Goal: Task Accomplishment & Management: Use online tool/utility

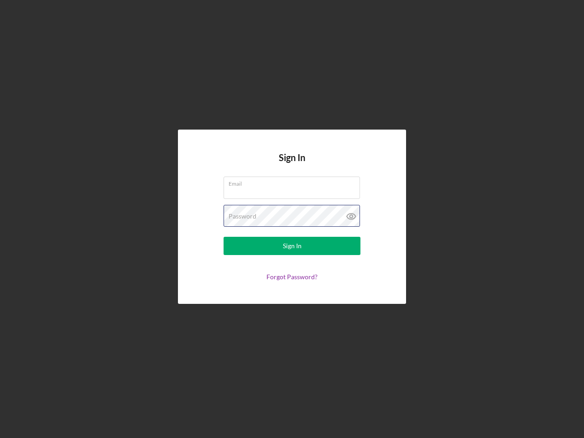
click at [292, 219] on div "Password" at bounding box center [291, 216] width 137 height 23
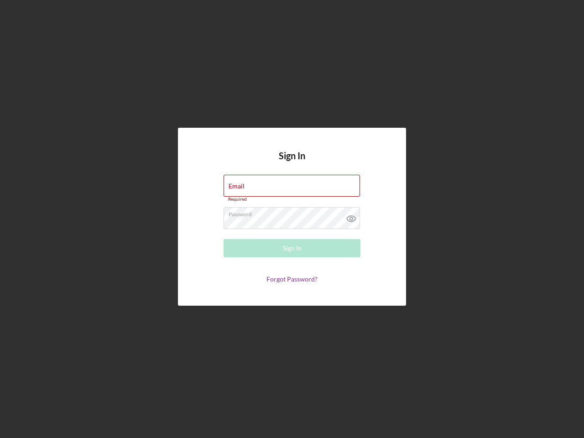
click at [351, 216] on icon at bounding box center [351, 218] width 23 height 23
